Goal: Navigation & Orientation: Find specific page/section

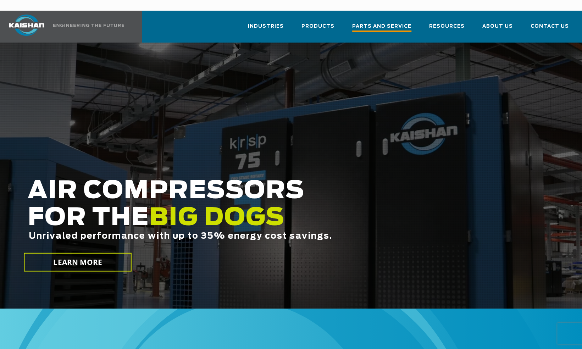
click at [373, 22] on span "Parts and Service" at bounding box center [381, 27] width 59 height 10
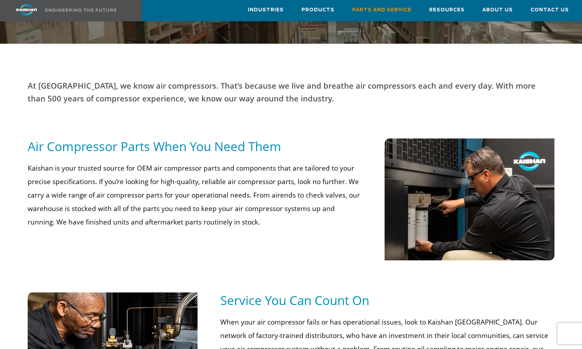
scroll to position [142, 0]
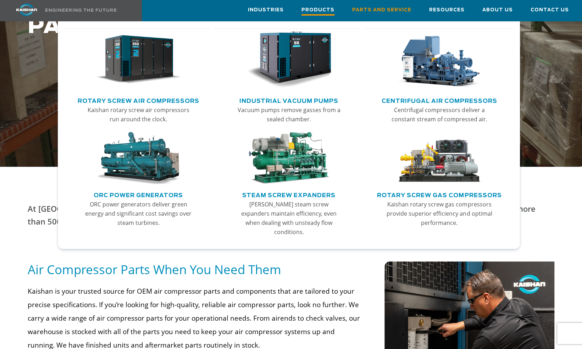
click at [323, 11] on span "Products" at bounding box center [318, 11] width 33 height 10
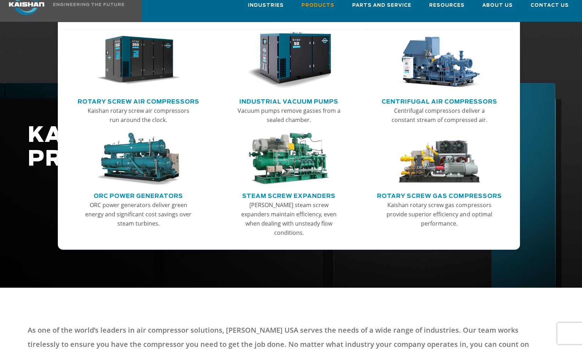
scroll to position [35, 0]
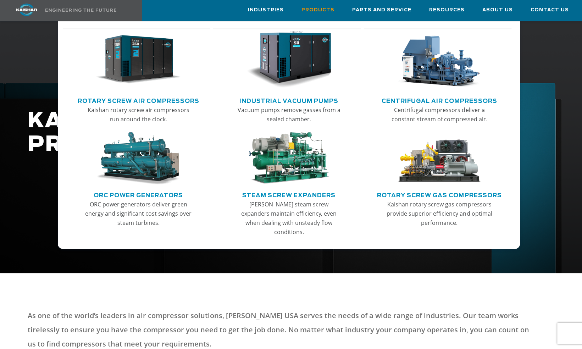
click at [444, 167] on img "Main menu" at bounding box center [439, 158] width 85 height 53
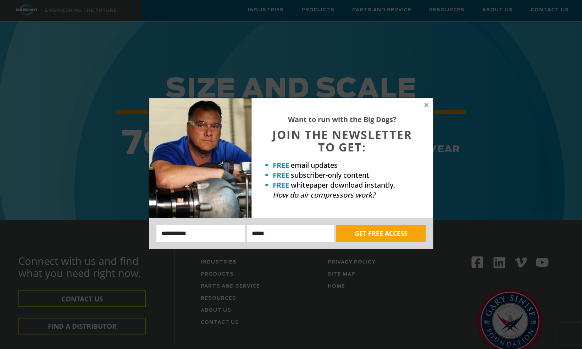
scroll to position [1171, 0]
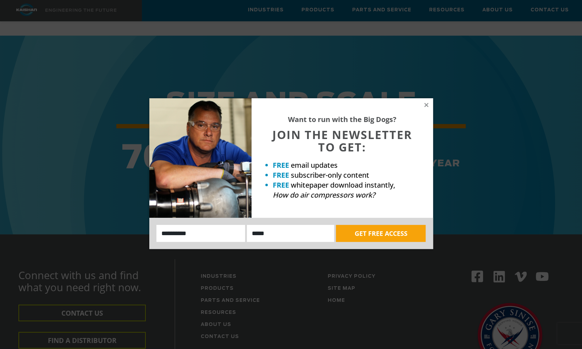
click at [487, 146] on div "Want to run with the Big Dogs? JOIN THE NEWSLETTER TO GET: FREE email updates F…" at bounding box center [291, 174] width 582 height 349
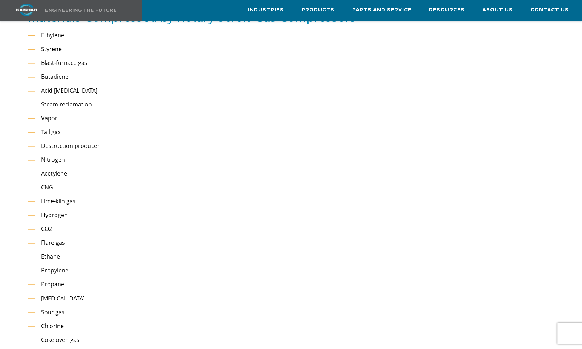
scroll to position [497, 0]
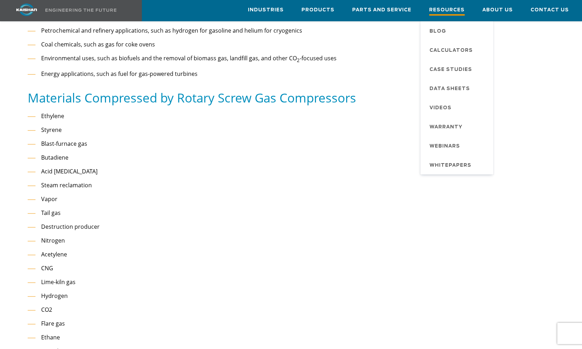
click at [453, 8] on span "Resources" at bounding box center [446, 11] width 35 height 10
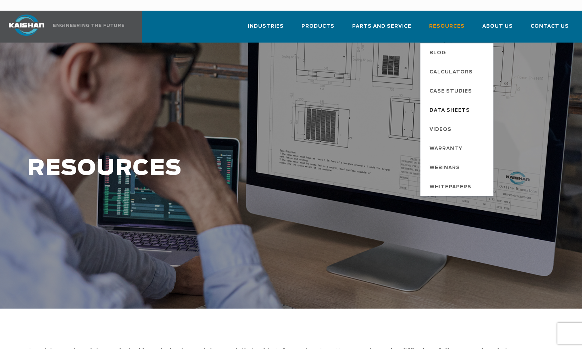
click at [461, 105] on span "Data Sheets" at bounding box center [450, 111] width 40 height 12
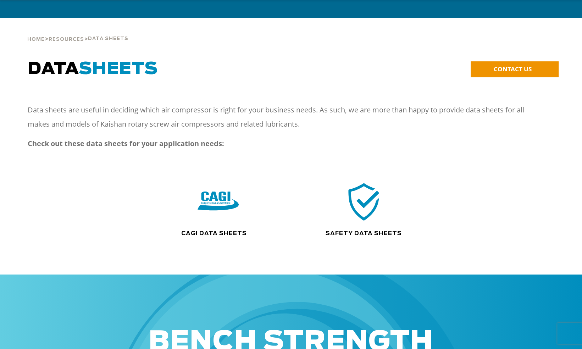
scroll to position [35, 0]
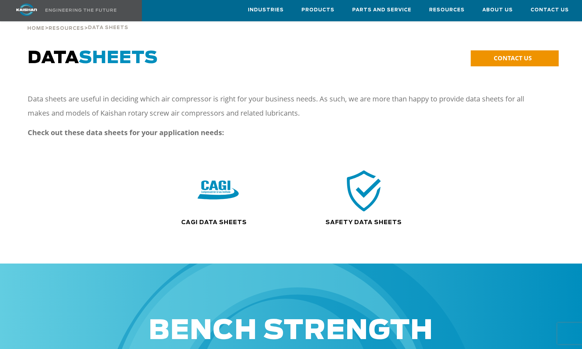
click at [366, 175] on img at bounding box center [363, 191] width 45 height 46
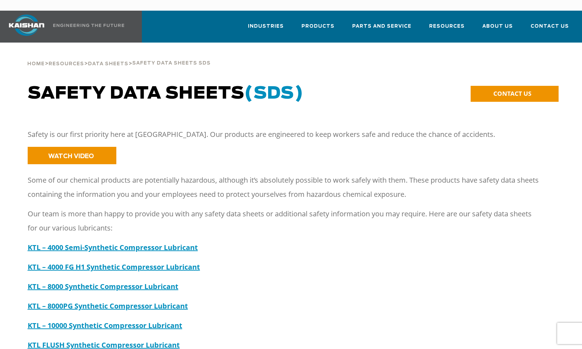
click at [365, 211] on div "Some of our chemical products are potentially hazardous, although it’s absolute…" at bounding box center [285, 314] width 514 height 282
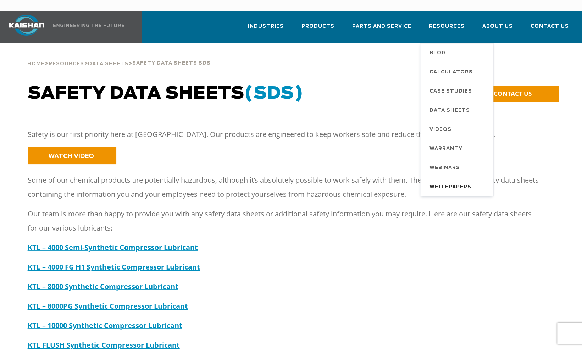
click at [454, 181] on span "Whitepapers" at bounding box center [451, 187] width 42 height 12
click at [449, 162] on span "Webinars" at bounding box center [445, 168] width 31 height 12
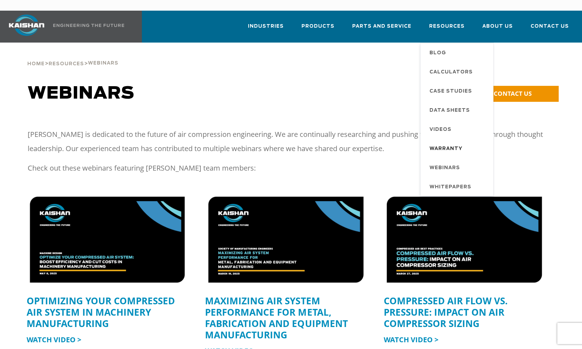
click at [448, 143] on span "Warranty" at bounding box center [446, 149] width 33 height 12
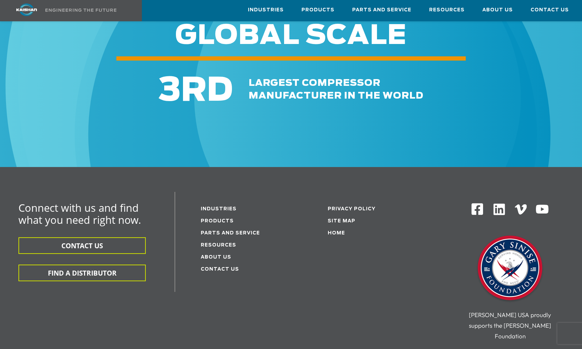
scroll to position [1486, 0]
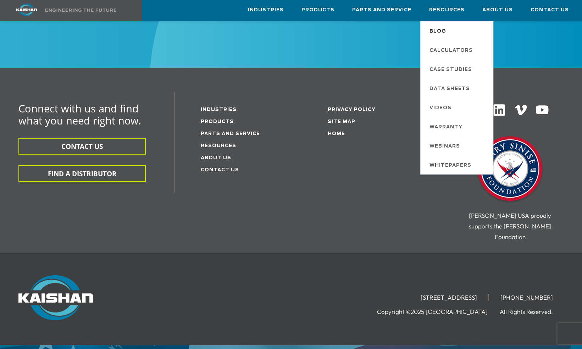
click at [442, 33] on span "Blog" at bounding box center [438, 32] width 17 height 12
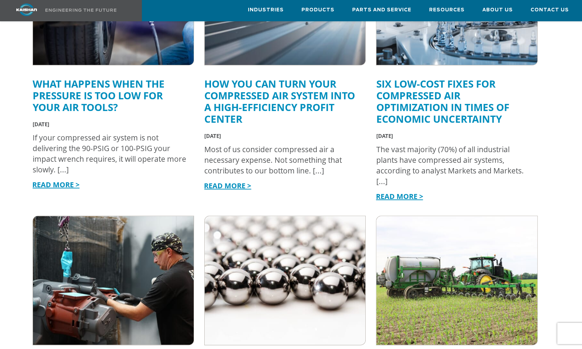
scroll to position [319, 0]
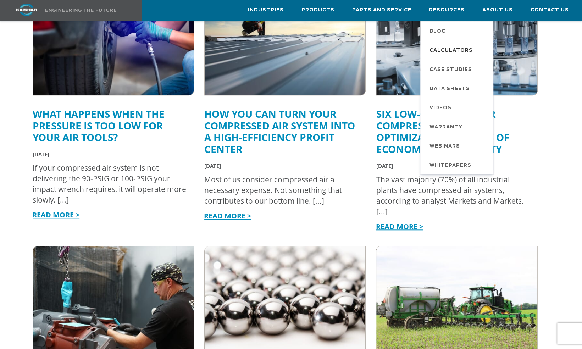
click at [452, 50] on span "Calculators" at bounding box center [451, 51] width 43 height 12
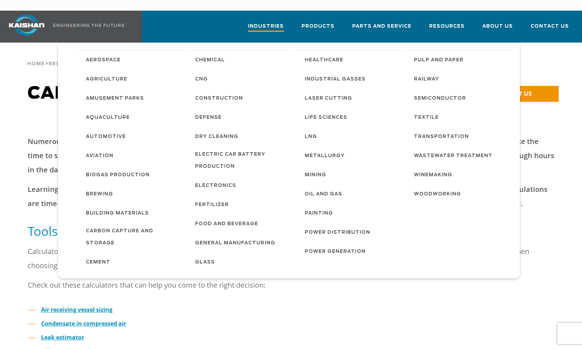
click at [266, 22] on span "Industries" at bounding box center [266, 27] width 36 height 10
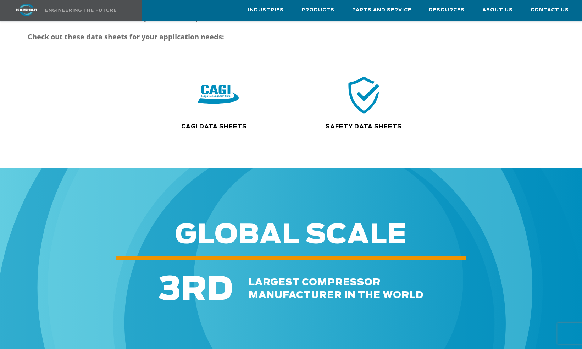
scroll to position [106, 0]
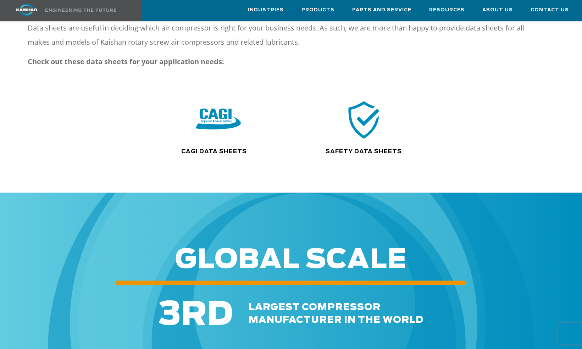
click at [215, 103] on img at bounding box center [218, 120] width 45 height 46
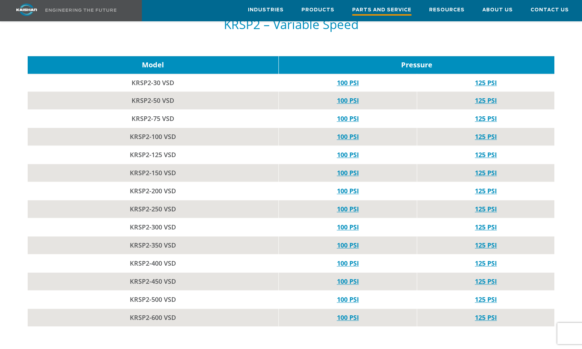
scroll to position [2270, 0]
click at [387, 7] on span "Parts and Service" at bounding box center [381, 11] width 59 height 10
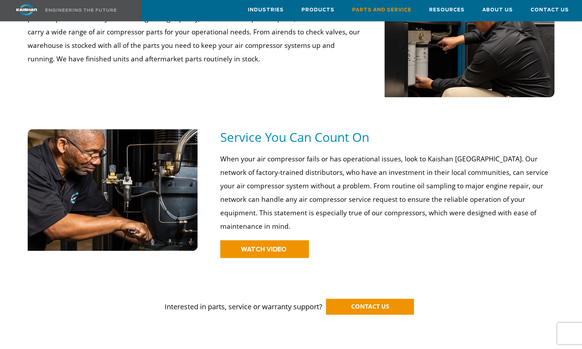
scroll to position [319, 0]
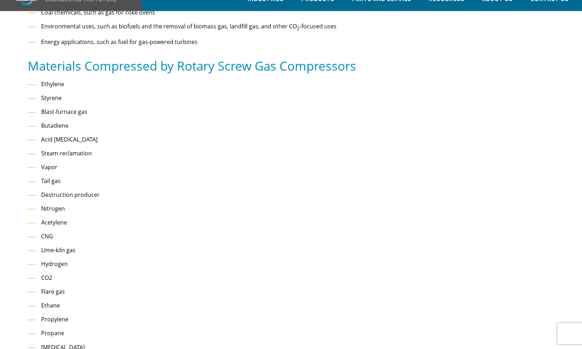
scroll to position [497, 0]
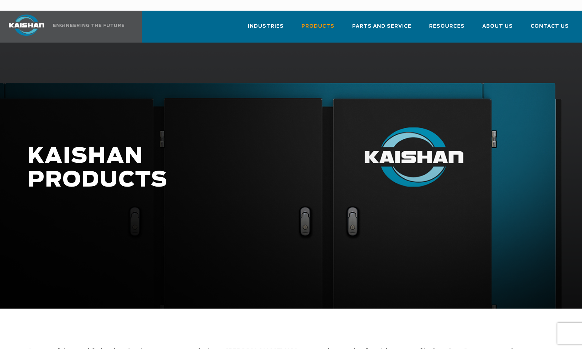
drag, startPoint x: 131, startPoint y: 0, endPoint x: 291, endPoint y: 145, distance: 216.5
click at [294, 146] on h1 "KAISHAN PRODUCTS" at bounding box center [247, 169] width 438 height 48
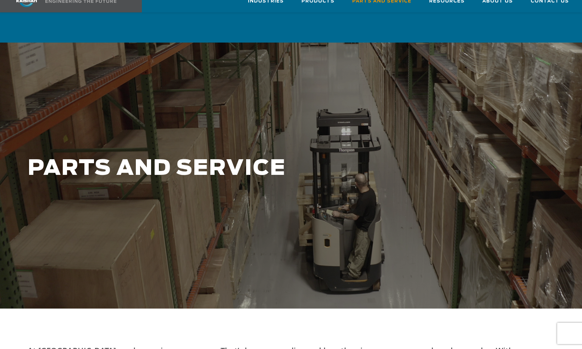
scroll to position [142, 0]
